Goal: Transaction & Acquisition: Purchase product/service

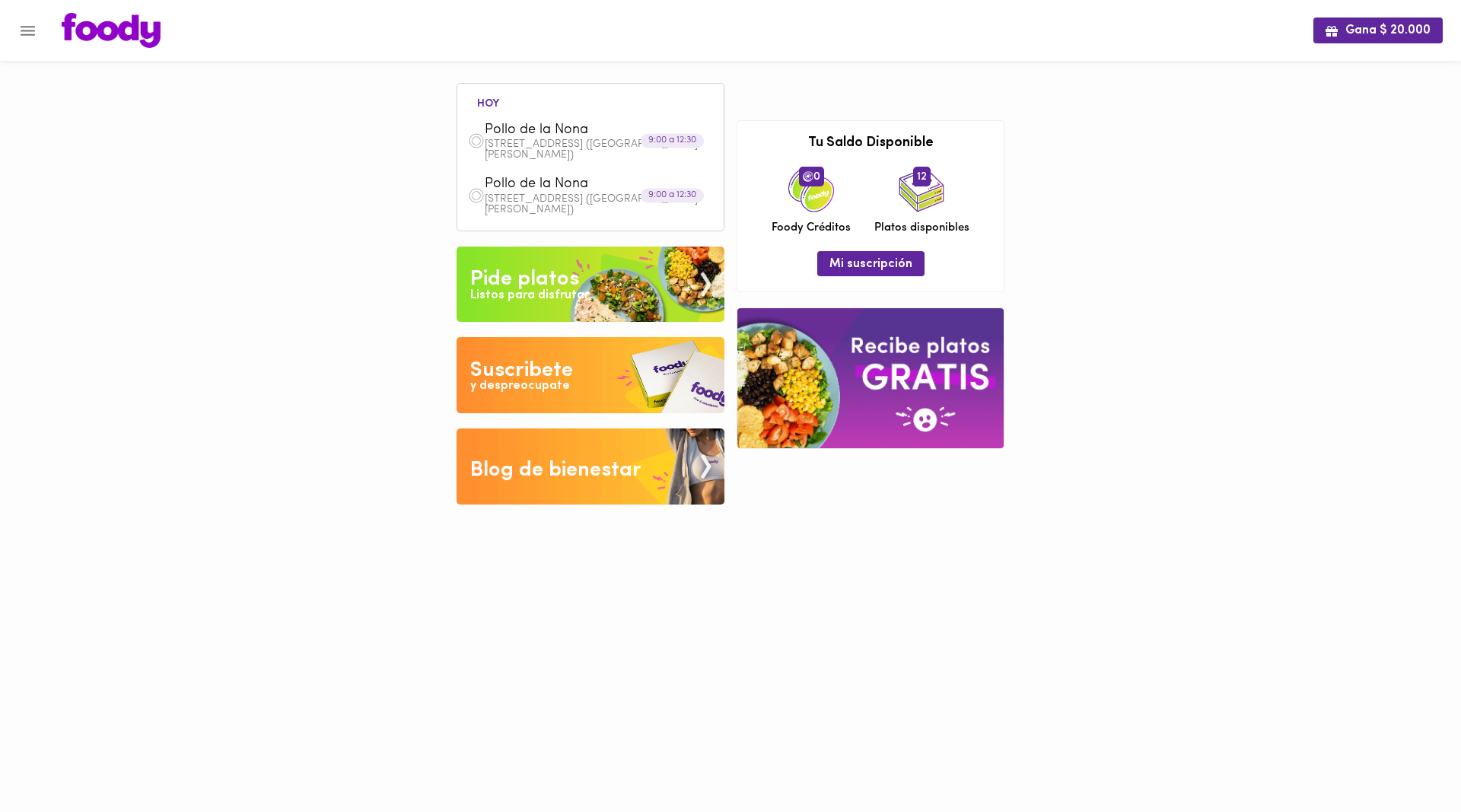
click at [541, 130] on span "Pollo de la Nona" at bounding box center [572, 130] width 175 height 17
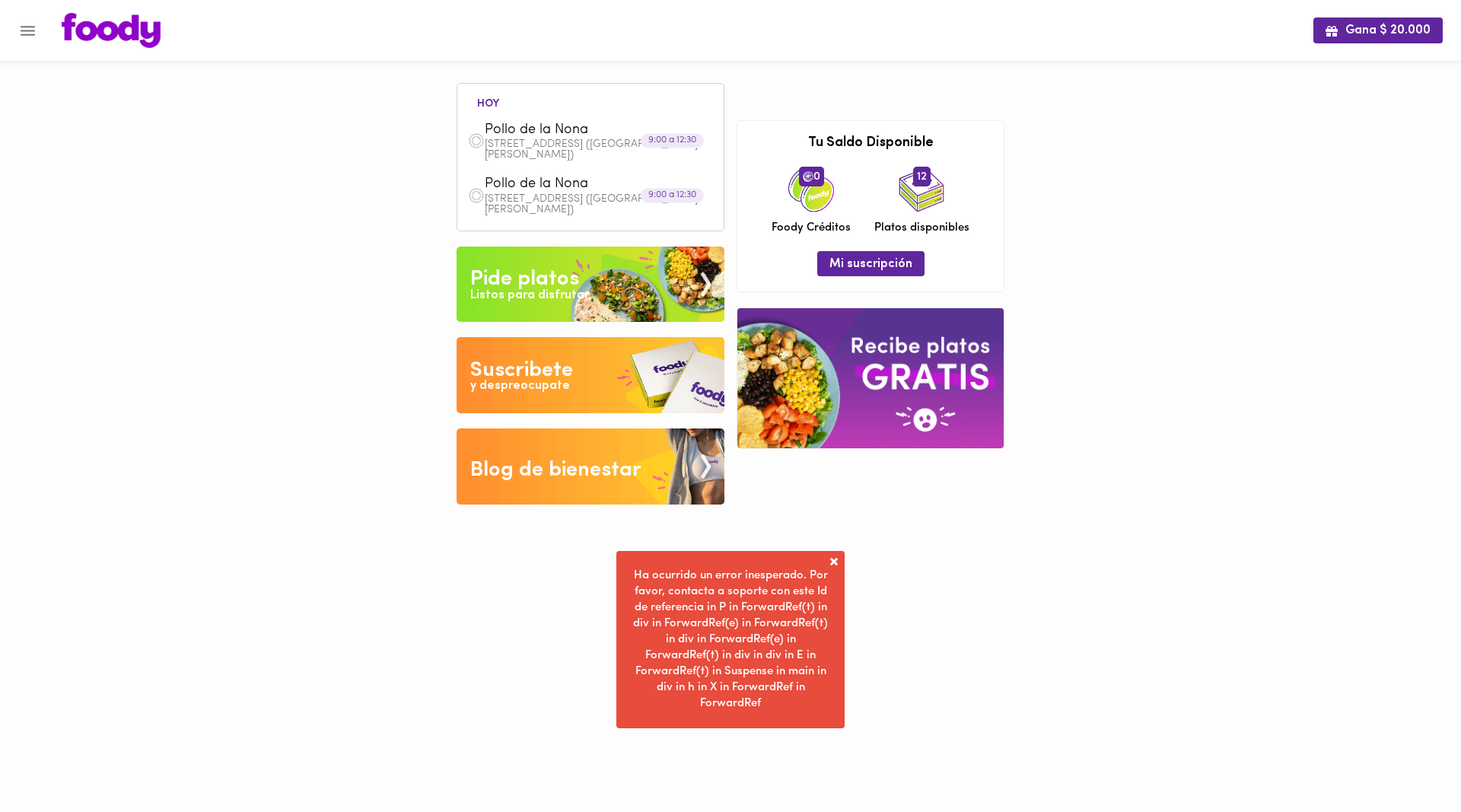
click at [834, 557] on span at bounding box center [834, 561] width 15 height 15
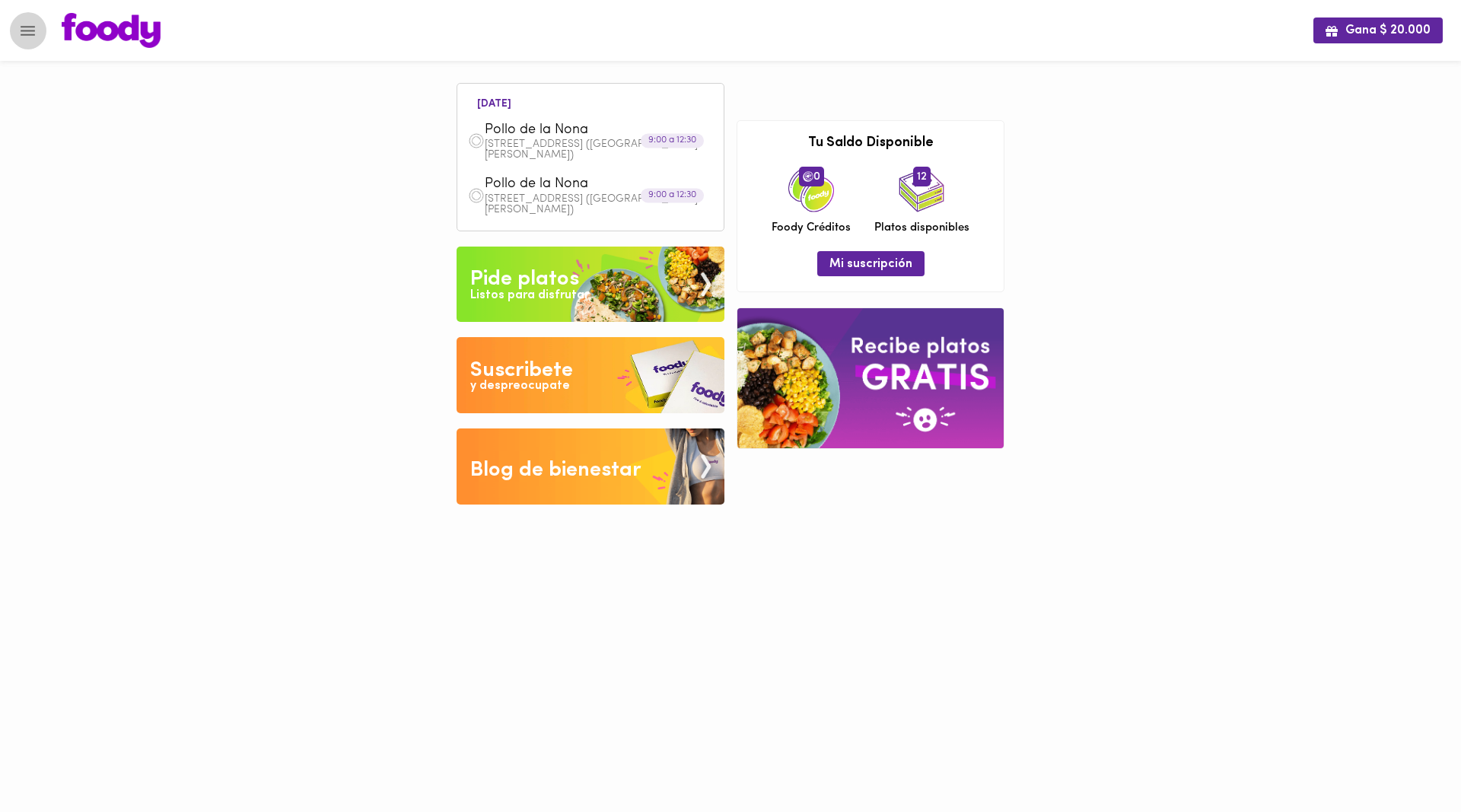
click at [26, 29] on icon "Menu" at bounding box center [27, 31] width 19 height 19
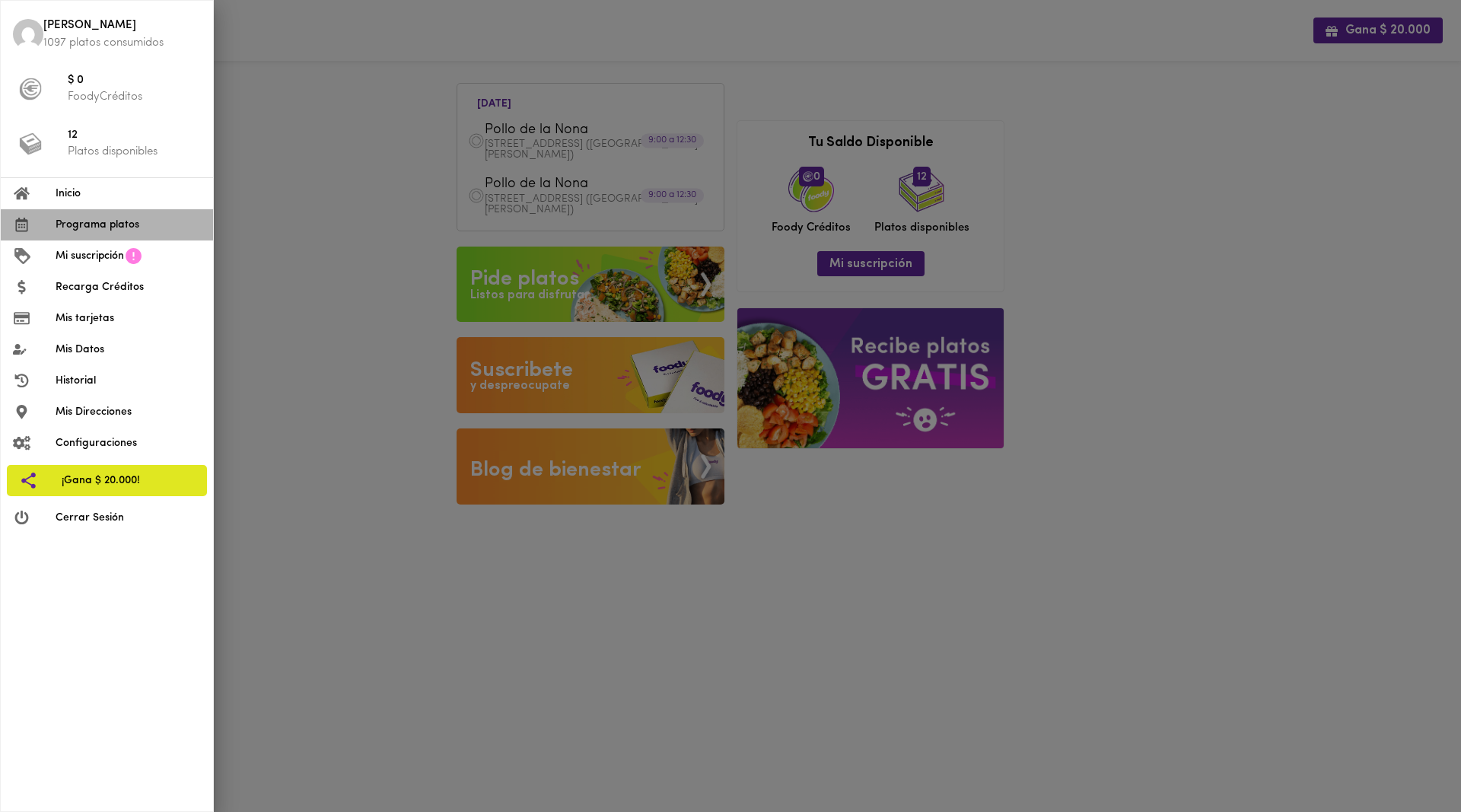
click at [112, 223] on span "Programa platos" at bounding box center [128, 224] width 146 height 16
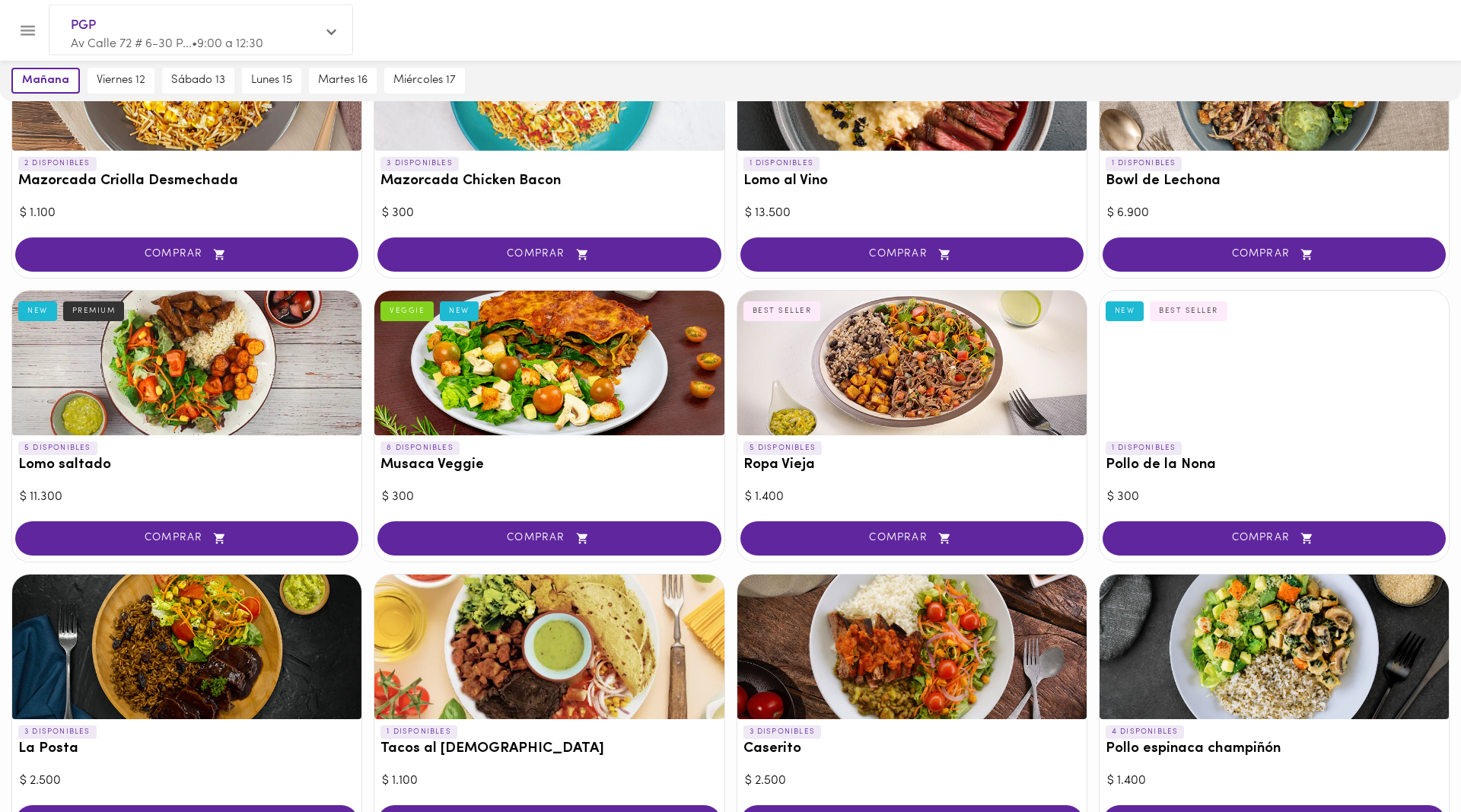
scroll to position [233, 0]
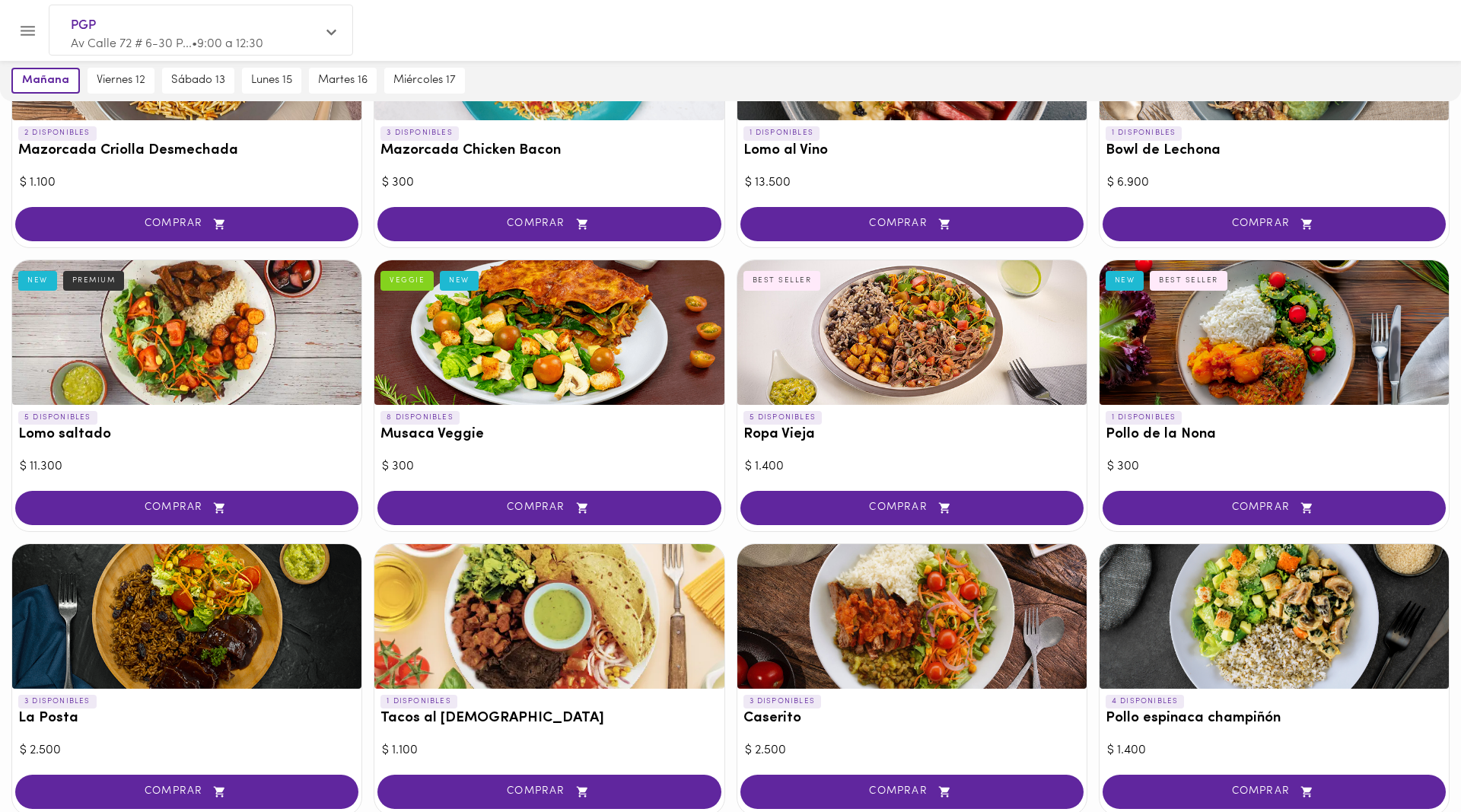
click at [1257, 369] on div at bounding box center [1274, 332] width 349 height 145
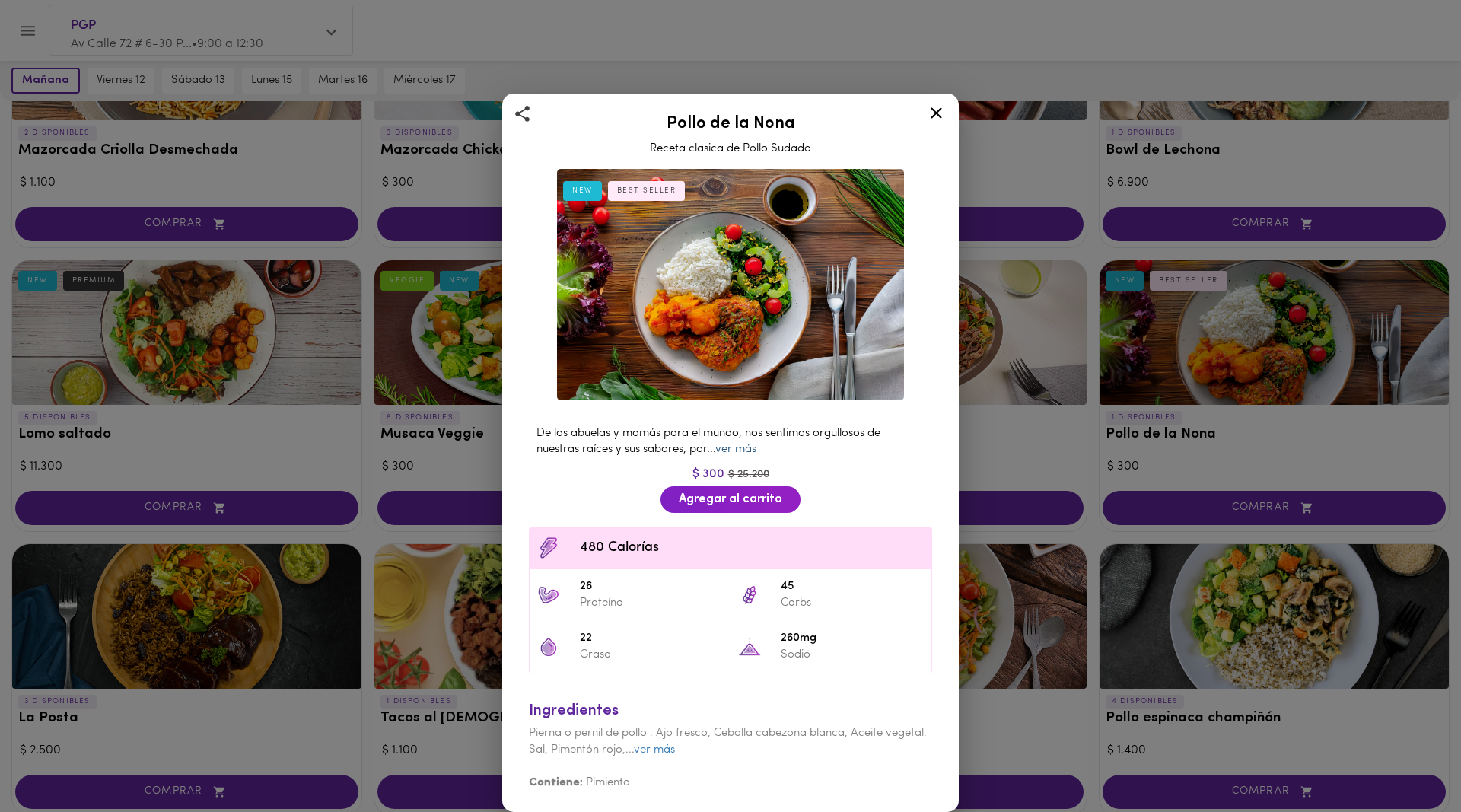
click at [747, 451] on link "ver más" at bounding box center [736, 449] width 41 height 12
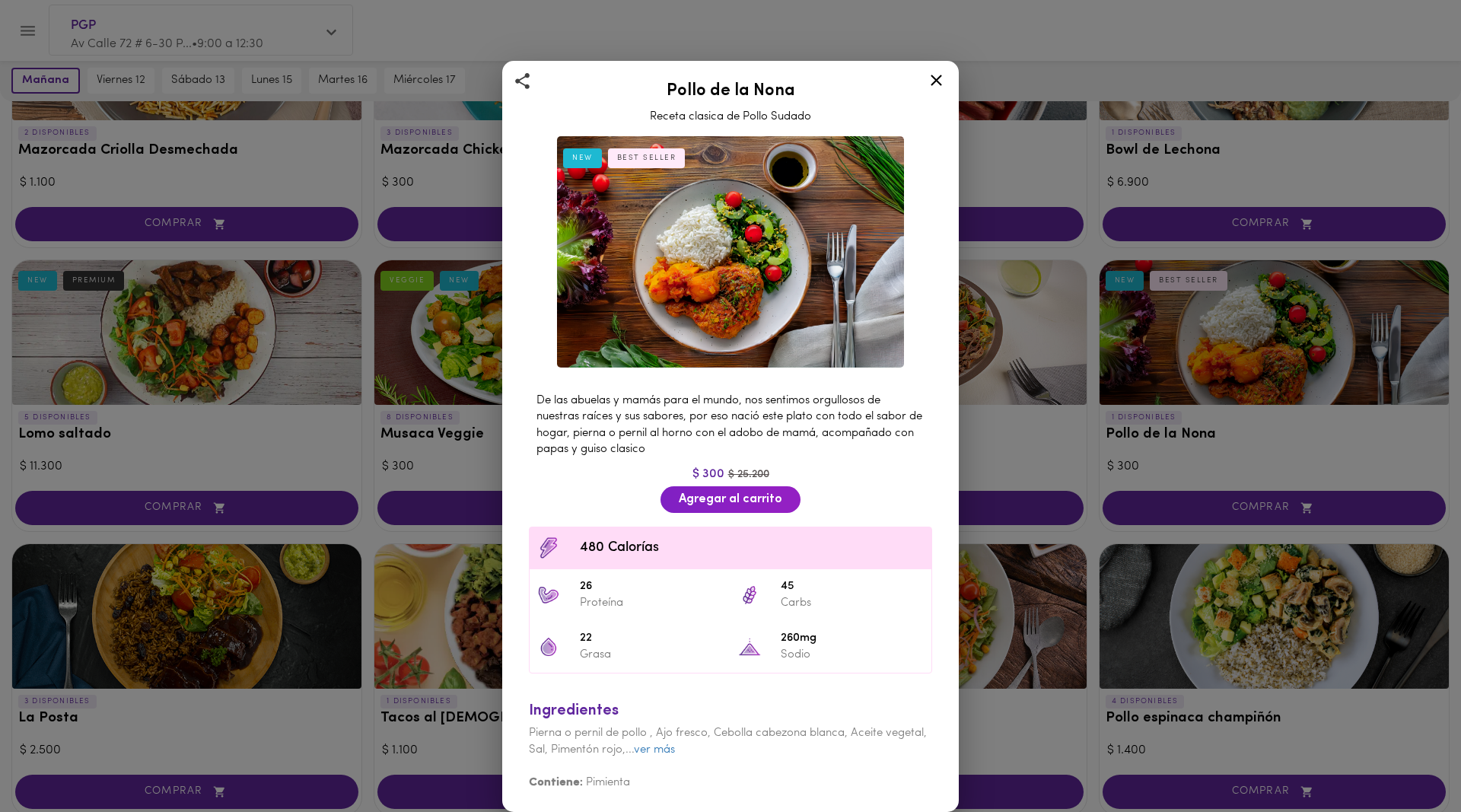
click at [934, 79] on icon at bounding box center [936, 81] width 12 height 12
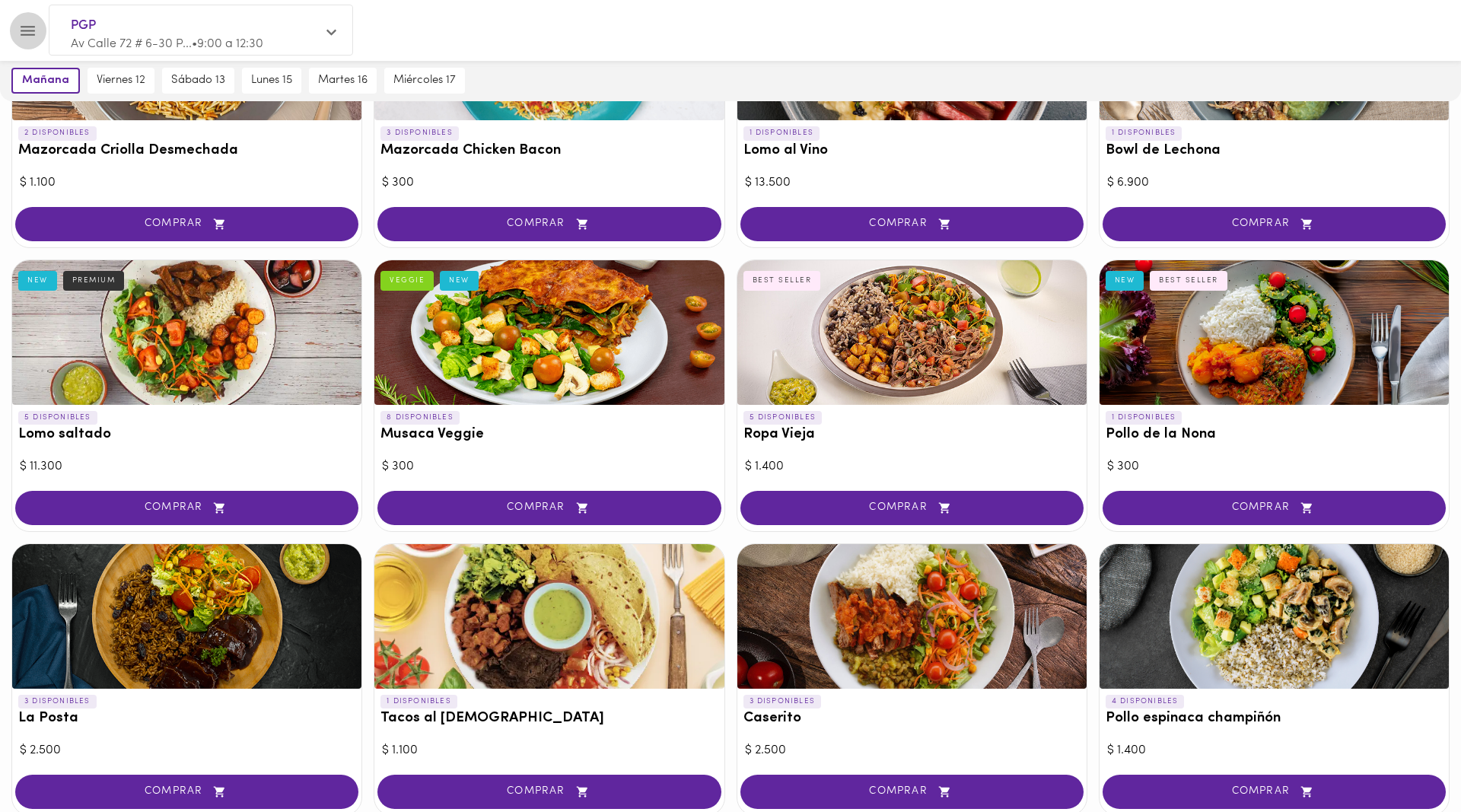
click at [27, 33] on icon "Menu" at bounding box center [27, 31] width 19 height 19
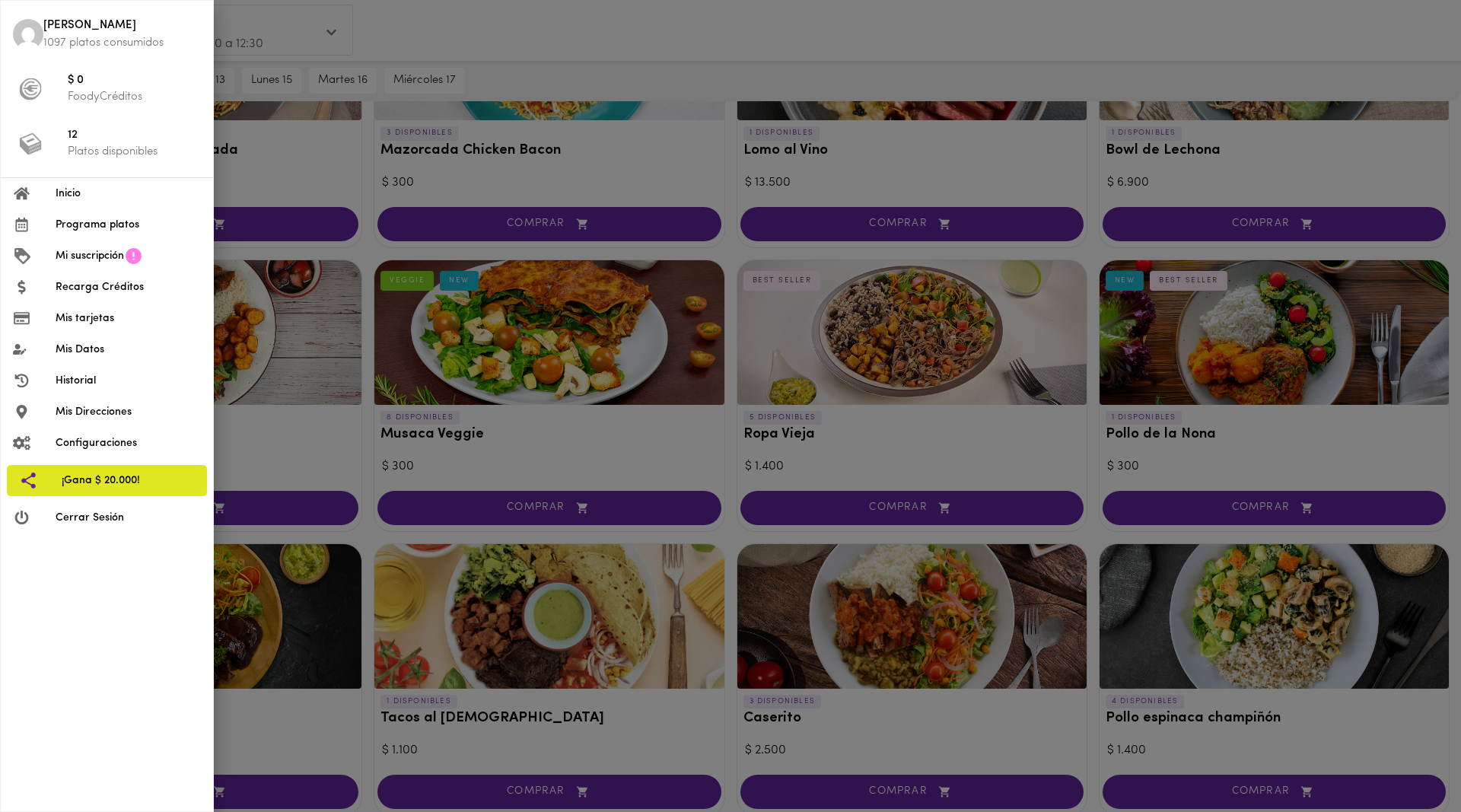
click at [70, 193] on span "Inicio" at bounding box center [128, 193] width 146 height 16
